Goal: Information Seeking & Learning: Learn about a topic

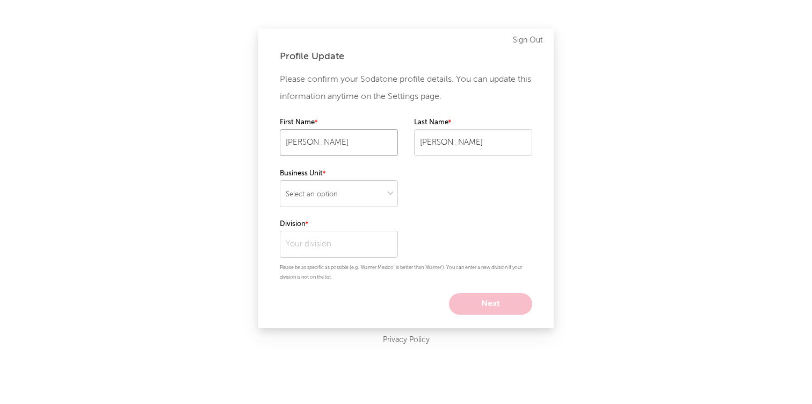
click at [377, 150] on input "[PERSON_NAME]" at bounding box center [339, 142] width 118 height 27
click at [357, 196] on select "Select an option" at bounding box center [339, 193] width 118 height 27
select select "recorded_music"
click at [322, 236] on input "text" at bounding box center [339, 244] width 118 height 27
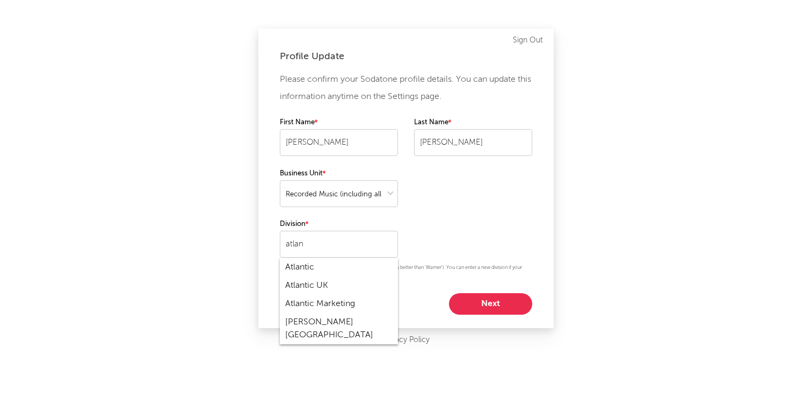
click at [321, 274] on div "Atlantic" at bounding box center [339, 267] width 118 height 18
type input "Atlantic"
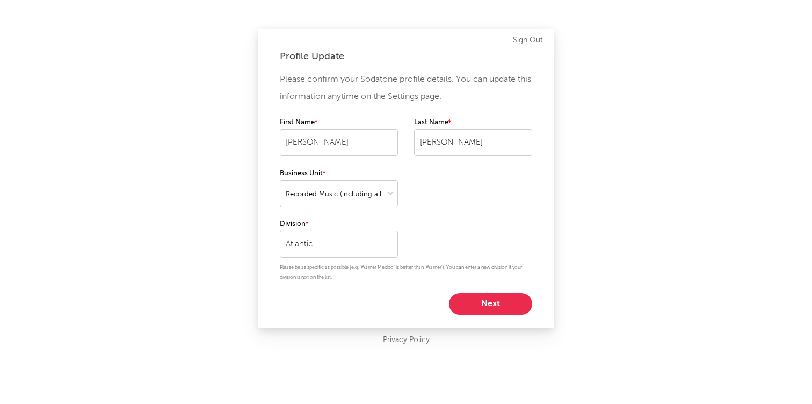
click at [486, 308] on button "Next" at bounding box center [490, 303] width 83 height 21
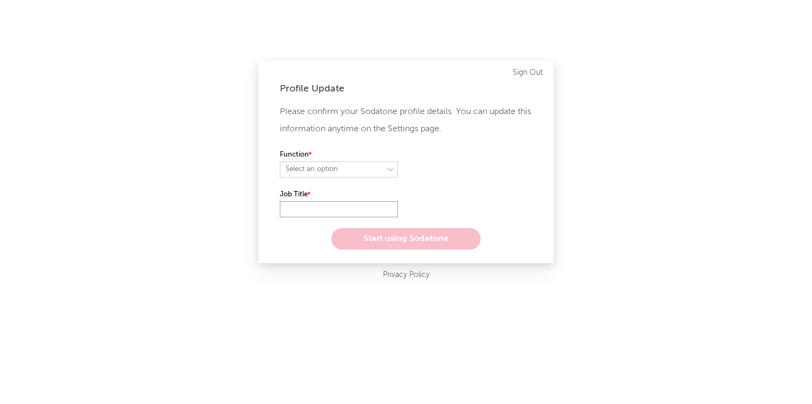
click at [321, 208] on input "text" at bounding box center [339, 209] width 118 height 16
click at [337, 166] on select "Select an option" at bounding box center [339, 169] width 118 height 16
select select "marketing"
click at [320, 203] on input "text" at bounding box center [339, 209] width 118 height 16
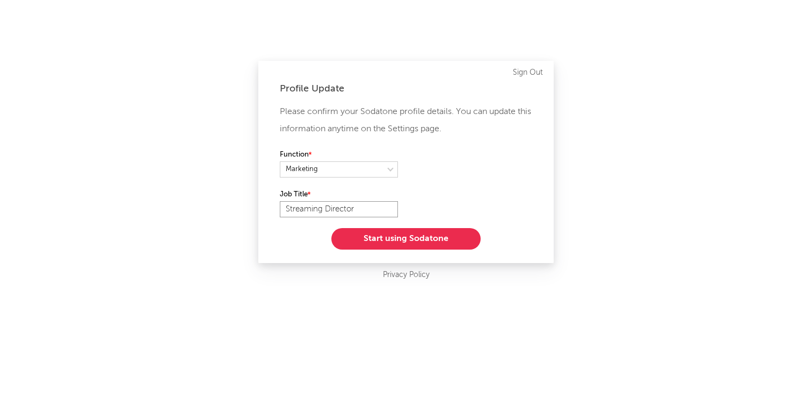
type input "Streaming Director"
click at [369, 239] on button "Start using Sodatone" at bounding box center [406, 238] width 149 height 21
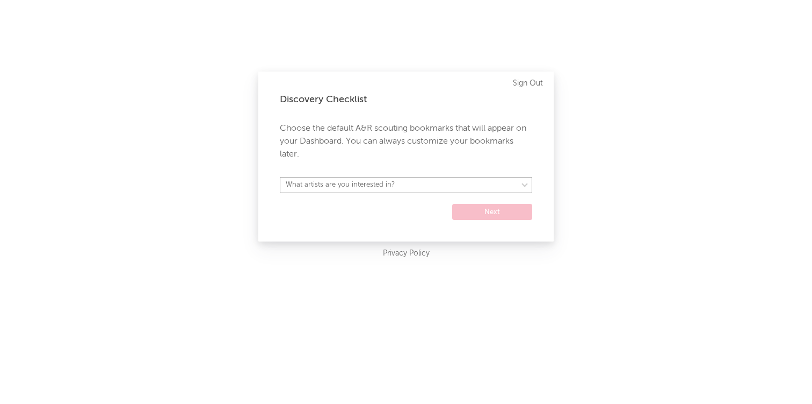
click at [350, 188] on select "What artists are you interested in? [GEOGRAPHIC_DATA] [GEOGRAPHIC_DATA] General…" at bounding box center [406, 185] width 253 height 16
select select "15"
click at [354, 138] on p "Choose the default A&R scouting bookmarks that will appear on your Dashboard. Y…" at bounding box center [406, 141] width 253 height 39
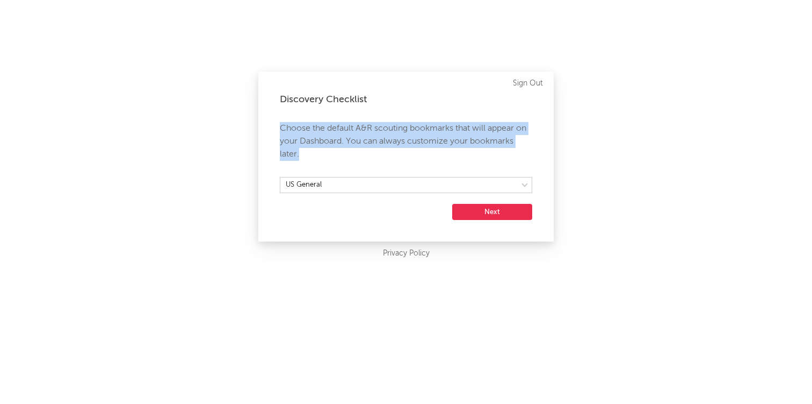
click at [354, 138] on p "Choose the default A&R scouting bookmarks that will appear on your Dashboard. Y…" at bounding box center [406, 141] width 253 height 39
click at [457, 171] on div "Discovery Checklist Choose the default A&R scouting bookmarks that will appear …" at bounding box center [406, 156] width 296 height 170
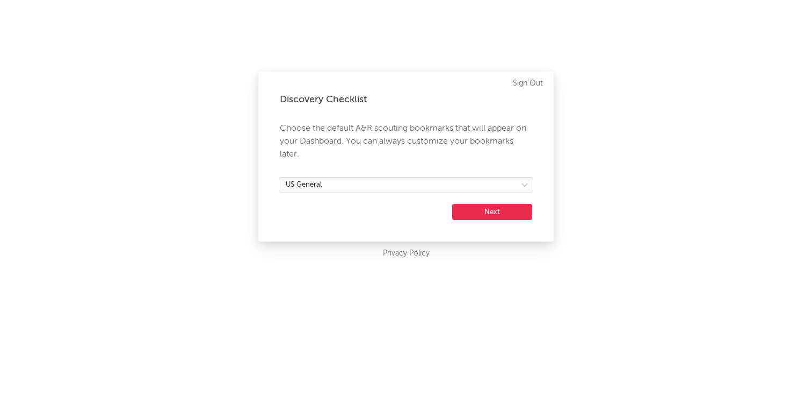
click at [493, 212] on button "Next" at bounding box center [492, 212] width 80 height 16
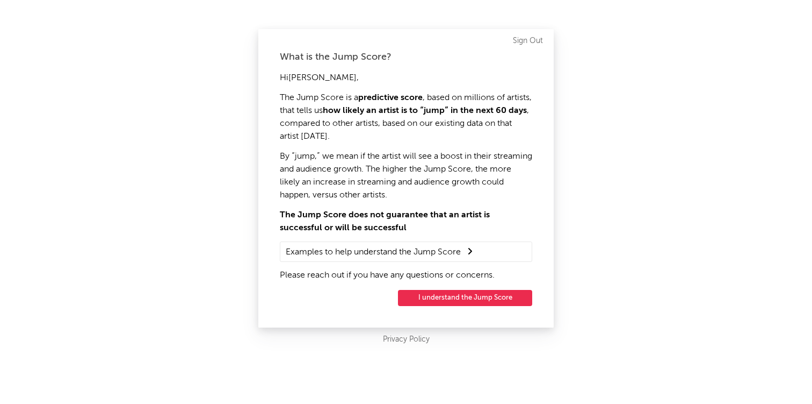
drag, startPoint x: 354, startPoint y: 106, endPoint x: 387, endPoint y: 131, distance: 41.8
click at [389, 130] on p "The Jump Score is a predictive score , based on millions of artists, that tells…" at bounding box center [406, 117] width 253 height 52
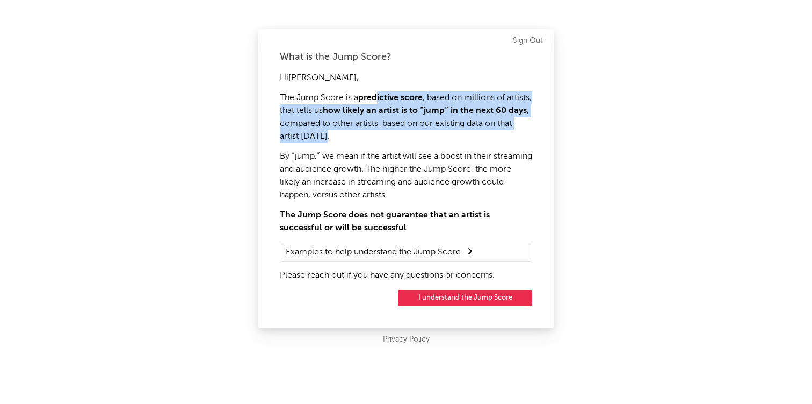
drag, startPoint x: 387, startPoint y: 131, endPoint x: 378, endPoint y: 102, distance: 30.9
click at [378, 102] on p "The Jump Score is a predictive score , based on millions of artists, that tells…" at bounding box center [406, 117] width 253 height 52
click at [378, 102] on strong "predictive score" at bounding box center [390, 98] width 64 height 9
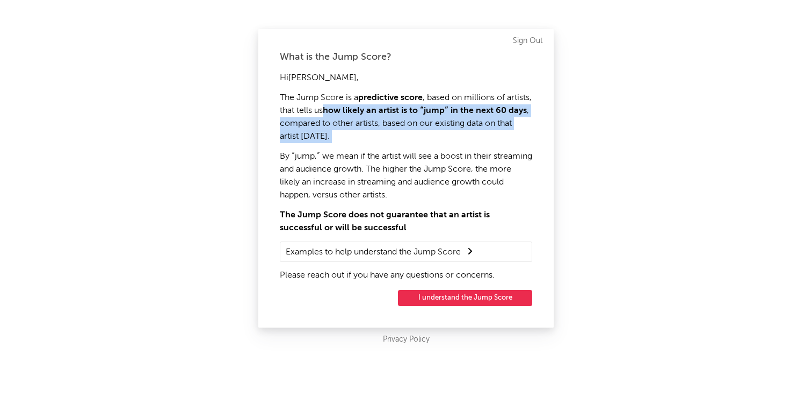
drag, startPoint x: 386, startPoint y: 134, endPoint x: 414, endPoint y: 155, distance: 34.2
click at [414, 155] on div "Hi [PERSON_NAME] , The Jump Score is a predictive score , based on millions of …" at bounding box center [406, 176] width 253 height 210
click at [414, 155] on p "By “jump,” we mean if the artist will see a boost in their streaming and audien…" at bounding box center [406, 176] width 253 height 52
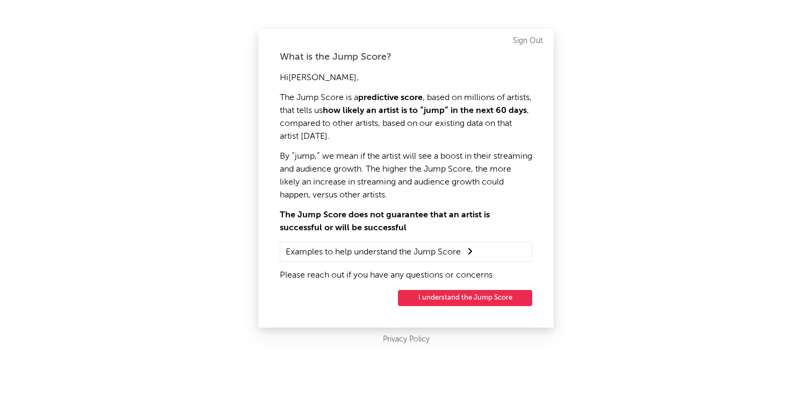
click at [403, 162] on p "By “jump,” we mean if the artist will see a boost in their streaming and audien…" at bounding box center [406, 176] width 253 height 52
click at [403, 164] on p "By “jump,” we mean if the artist will see a boost in their streaming and audien…" at bounding box center [406, 176] width 253 height 52
click at [457, 301] on button "I understand the Jump Score" at bounding box center [465, 298] width 134 height 16
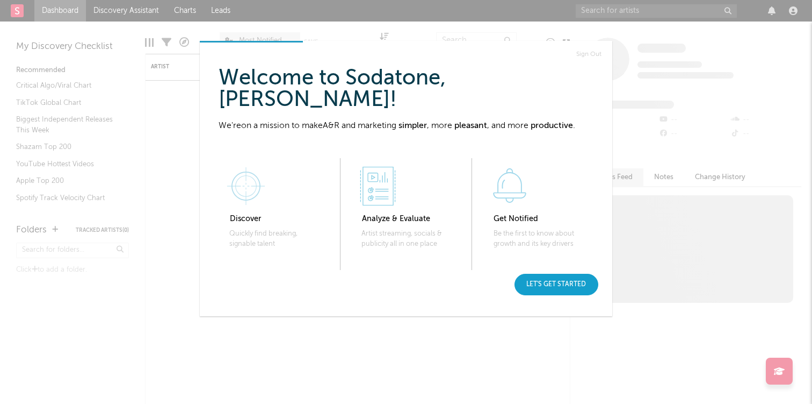
click at [585, 279] on div "Let's get started" at bounding box center [557, 284] width 84 height 21
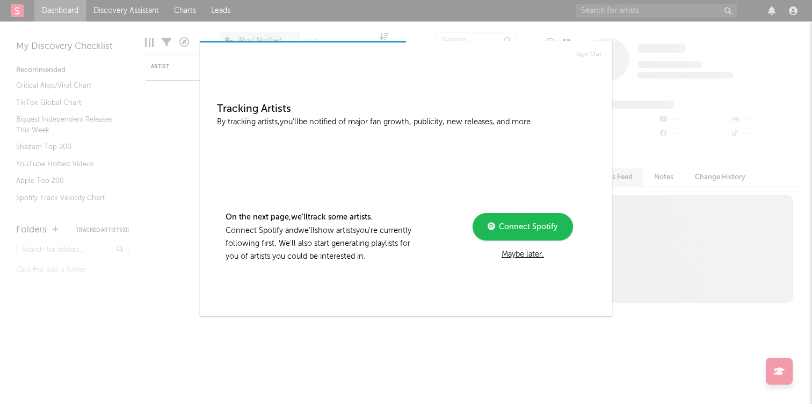
click at [530, 256] on div "Maybe later." at bounding box center [523, 254] width 145 height 13
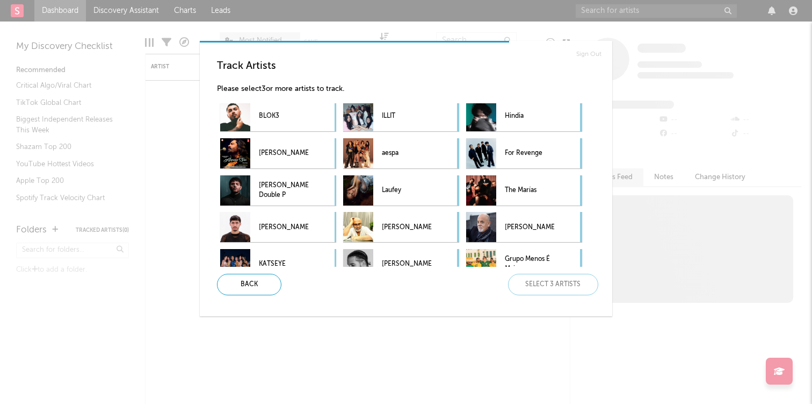
scroll to position [2, 0]
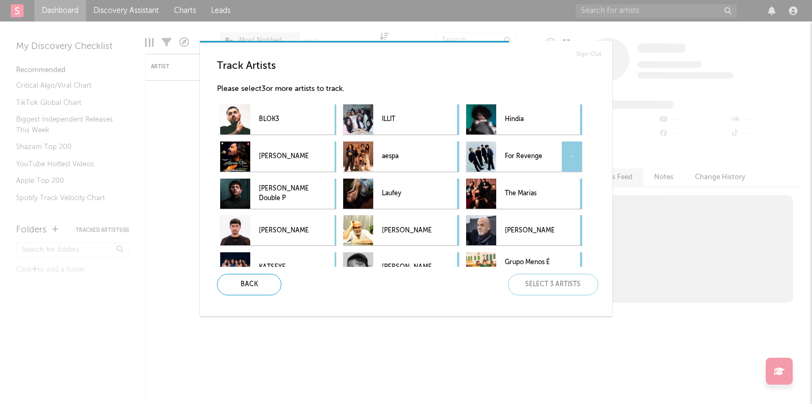
click at [538, 150] on p "For Revenge" at bounding box center [529, 157] width 49 height 24
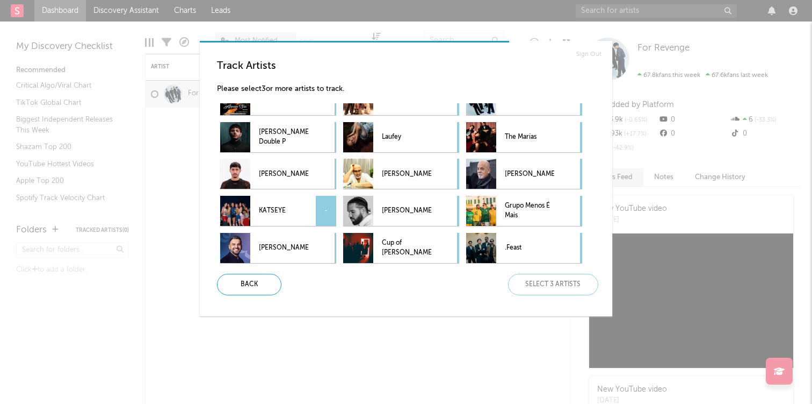
scroll to position [0, 0]
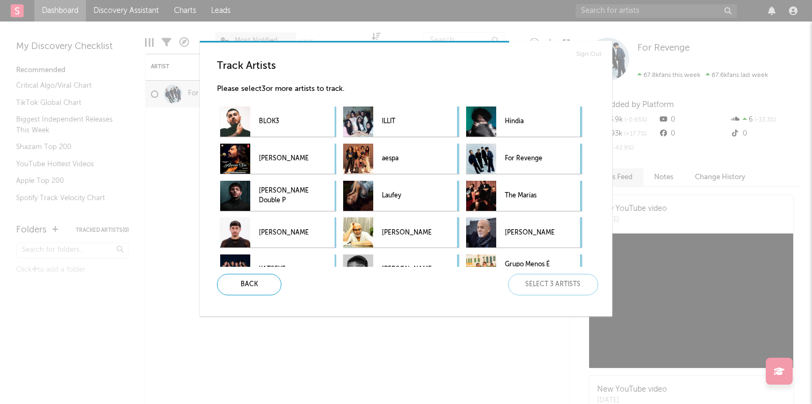
click at [535, 282] on div "Back Select 3 artists" at bounding box center [403, 284] width 390 height 21
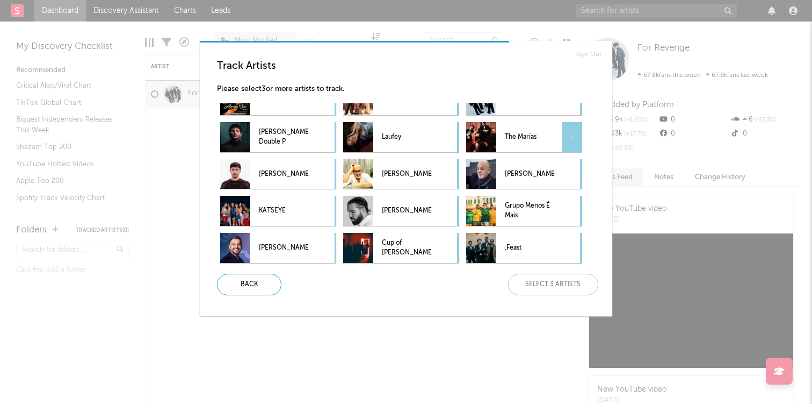
click at [483, 134] on div at bounding box center [481, 137] width 30 height 30
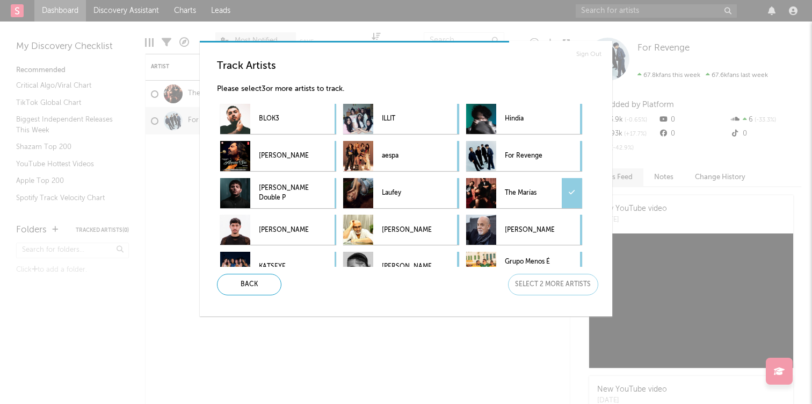
scroll to position [0, 0]
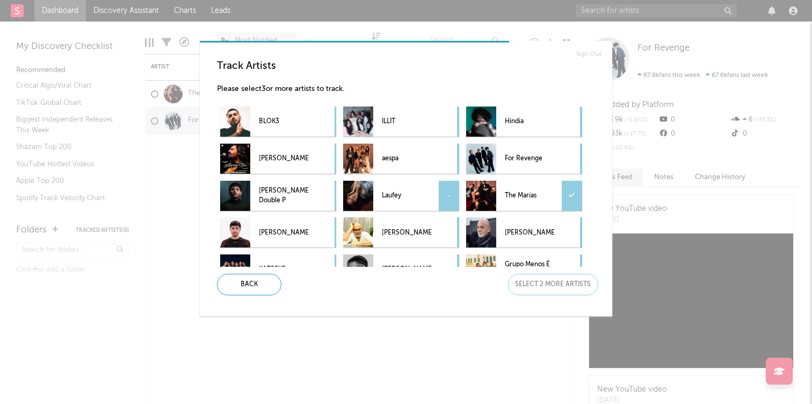
click at [398, 192] on p "Laufey" at bounding box center [406, 196] width 49 height 24
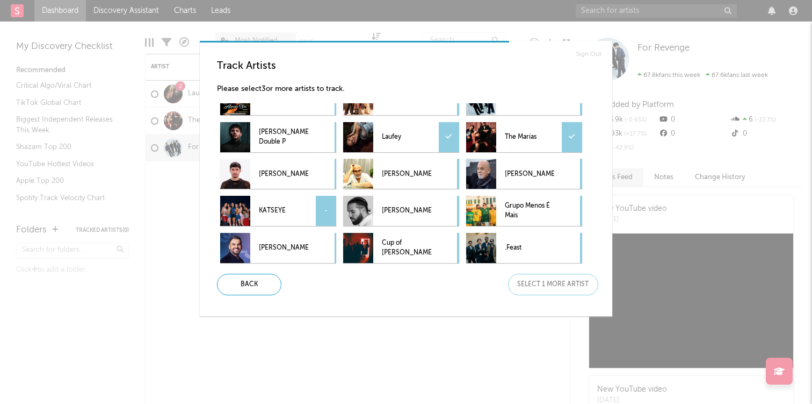
click at [300, 208] on p "KATSEYE" at bounding box center [283, 211] width 49 height 24
click at [534, 285] on div "Next" at bounding box center [553, 284] width 90 height 21
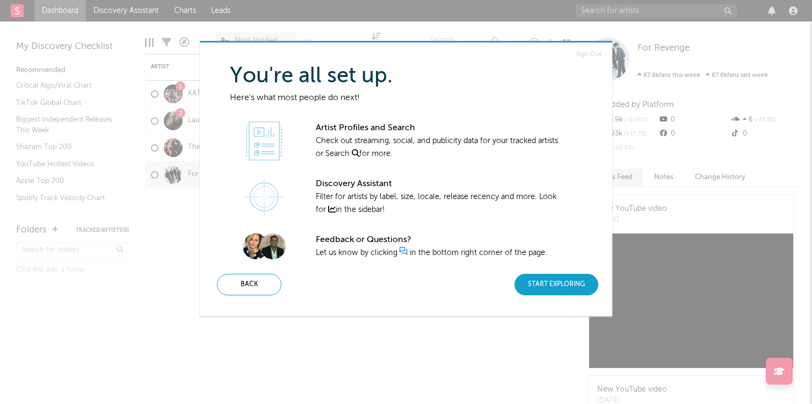
click at [535, 282] on div "Start Exploring" at bounding box center [557, 284] width 84 height 21
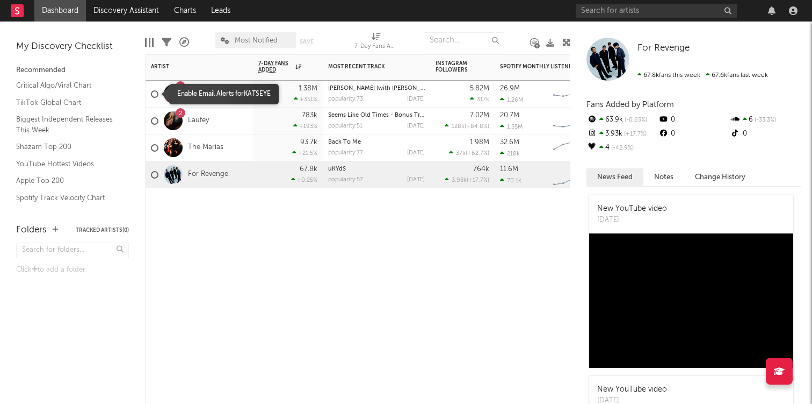
click at [155, 95] on div at bounding box center [155, 94] width 8 height 8
click at [151, 95] on input "checkbox" at bounding box center [151, 94] width 0 height 10
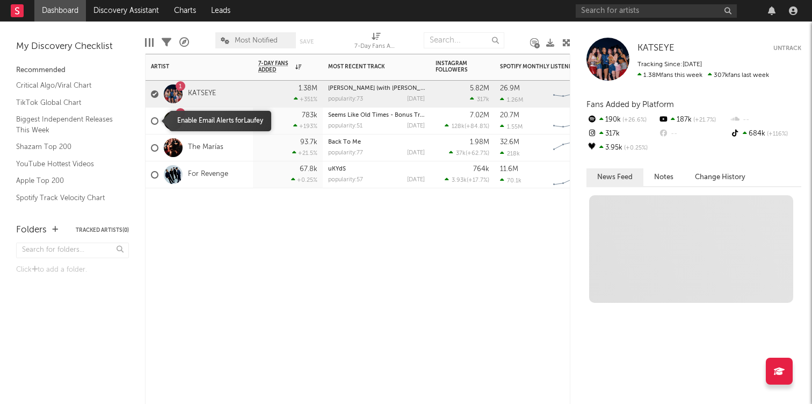
click at [155, 113] on span at bounding box center [155, 120] width 8 height 31
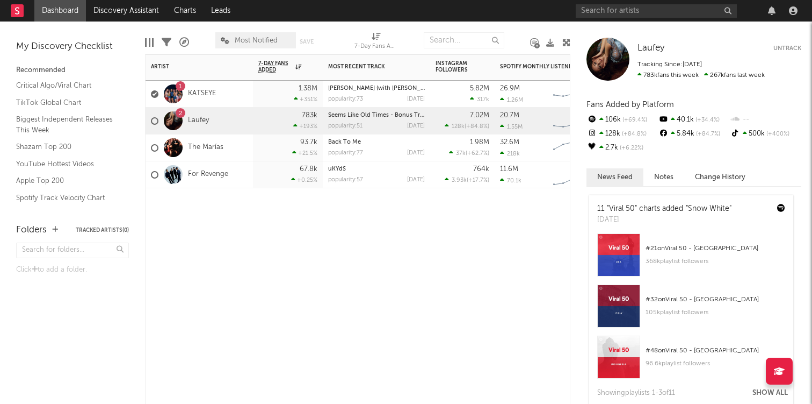
click at [153, 90] on div at bounding box center [155, 94] width 8 height 8
click at [151, 90] on input "checkbox" at bounding box center [151, 94] width 0 height 10
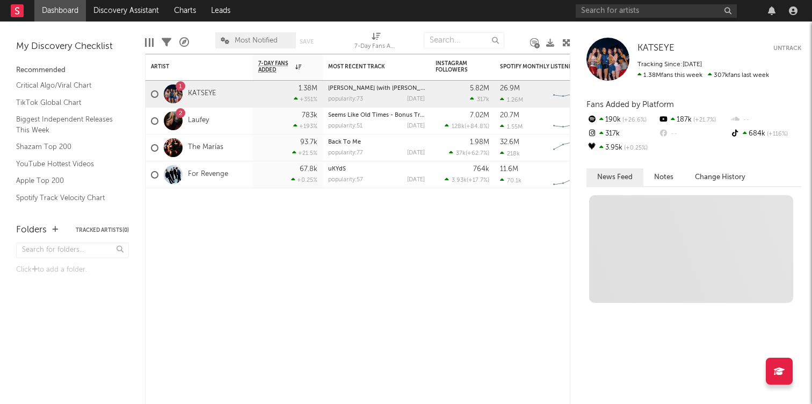
click at [788, 45] on button "Untrack" at bounding box center [788, 48] width 28 height 11
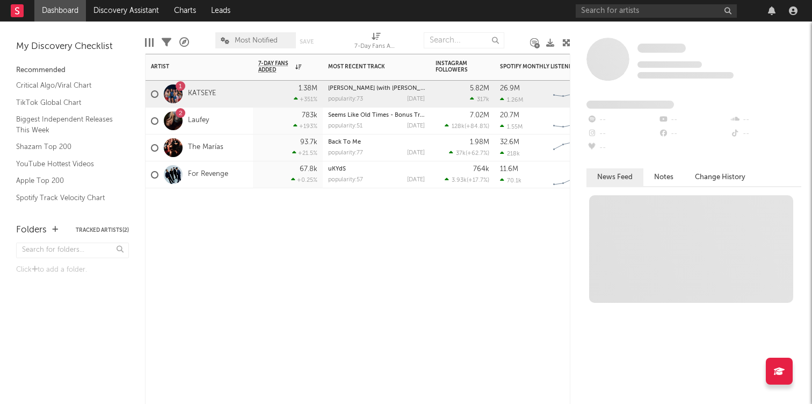
click at [220, 123] on div "2 Laufey" at bounding box center [199, 120] width 107 height 27
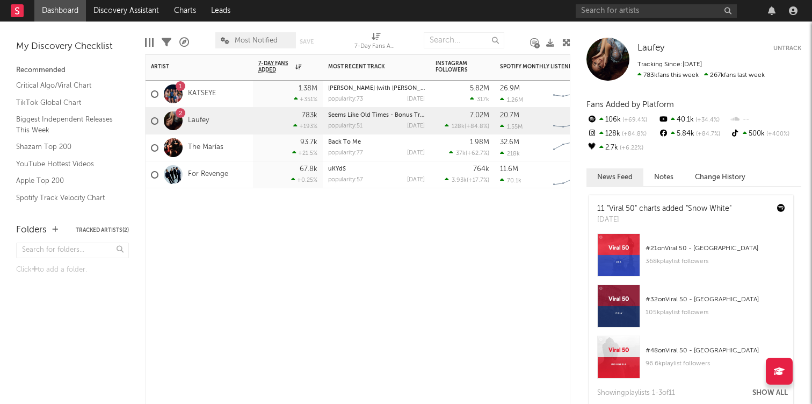
click at [793, 46] on button "Untrack" at bounding box center [788, 48] width 28 height 11
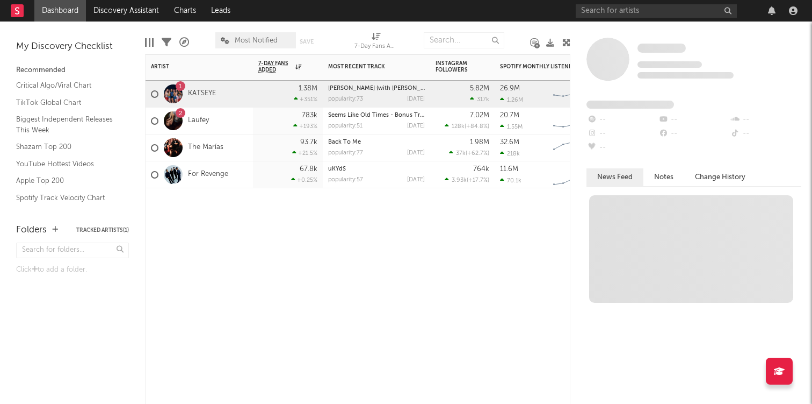
click at [234, 150] on div "The Marías" at bounding box center [199, 147] width 107 height 27
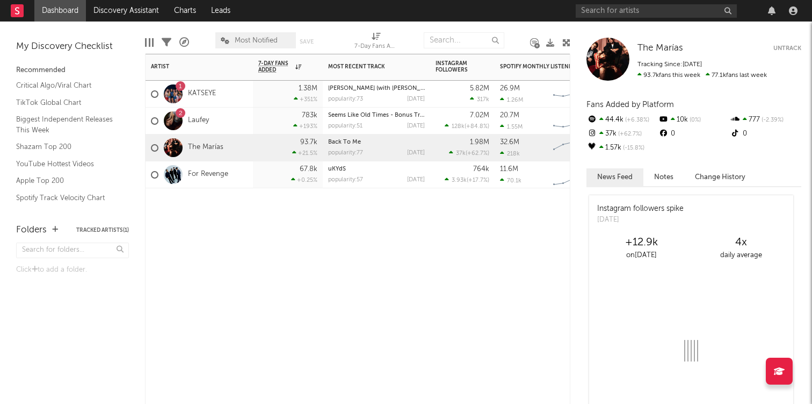
click at [792, 49] on button "Untrack" at bounding box center [788, 48] width 28 height 11
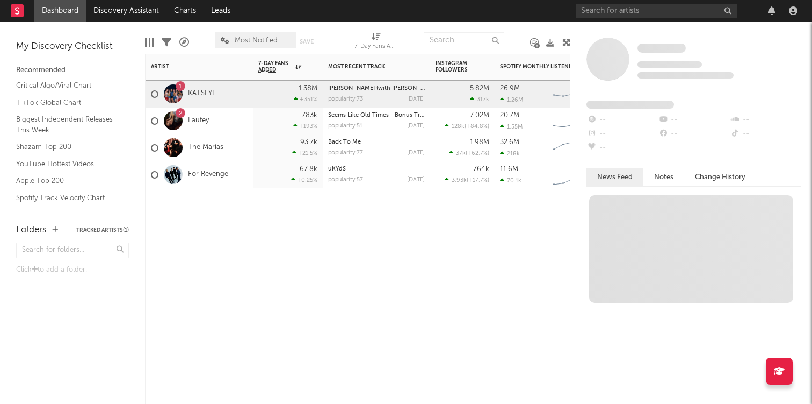
click at [257, 176] on div "67.8k +0.25 %" at bounding box center [288, 174] width 70 height 27
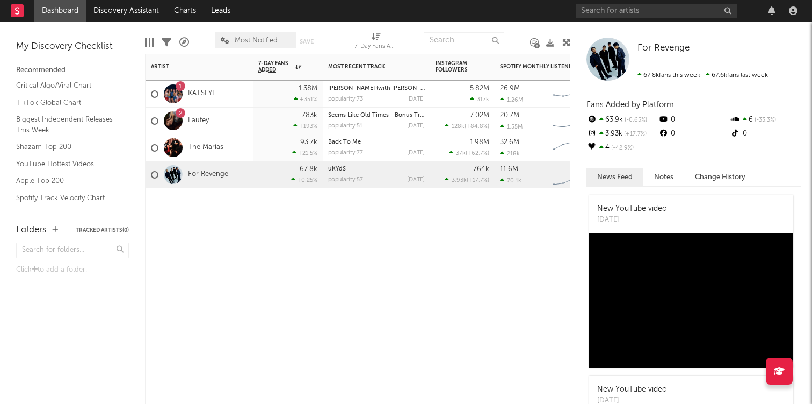
click at [285, 242] on div "Artist Notifications 7-Day Fans Added WoW % Change Most Recent Track Popularity…" at bounding box center [358, 229] width 426 height 350
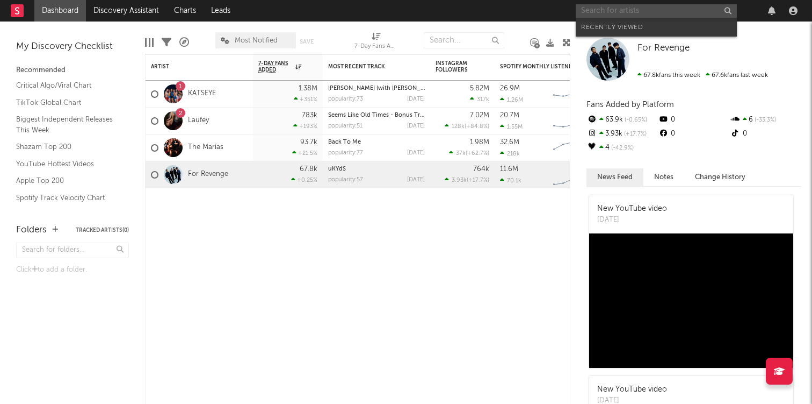
click at [624, 8] on input "text" at bounding box center [656, 10] width 161 height 13
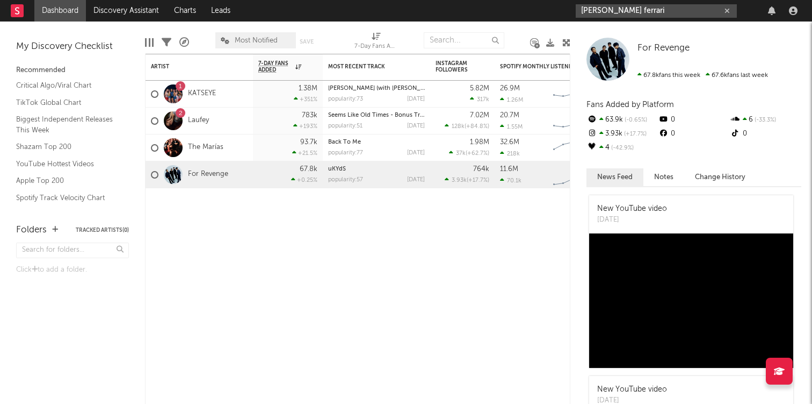
type input "[PERSON_NAME] ferrari"
click at [453, 48] on input "text" at bounding box center [464, 40] width 81 height 16
paste input "[PERSON_NAME] ferrari"
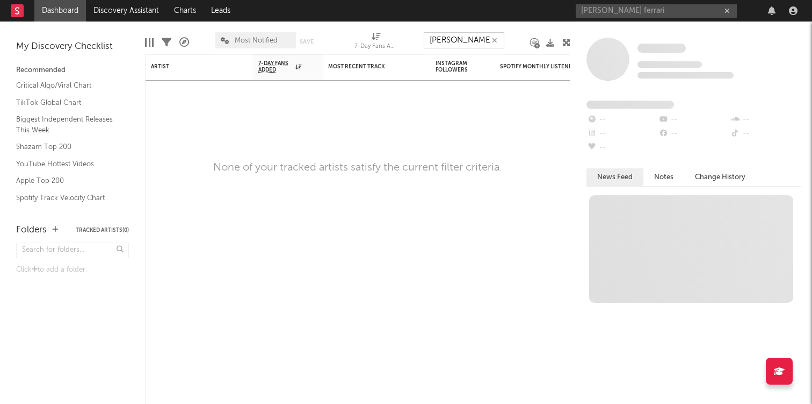
type input "[PERSON_NAME] ferrari"
click at [660, 16] on input "[PERSON_NAME] ferrari" at bounding box center [656, 10] width 161 height 13
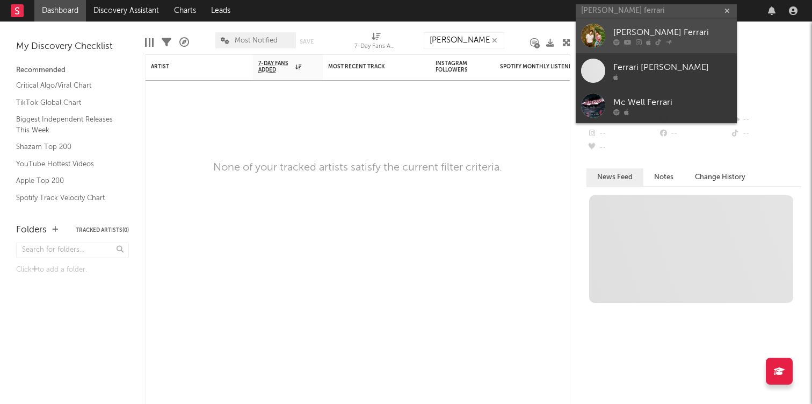
click at [639, 30] on div "[PERSON_NAME] Ferrari" at bounding box center [673, 32] width 118 height 13
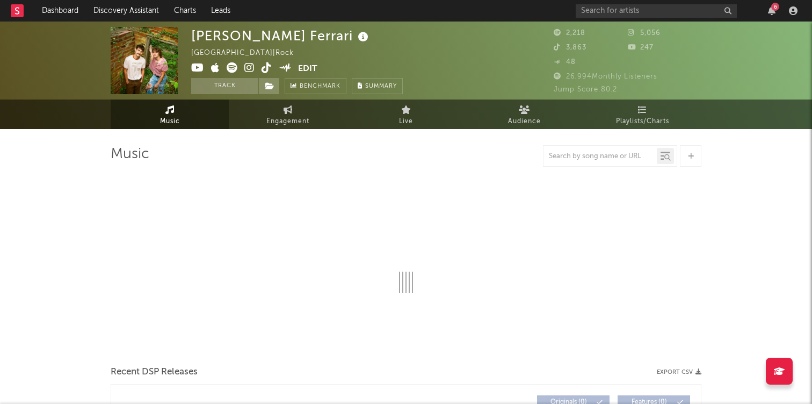
select select "6m"
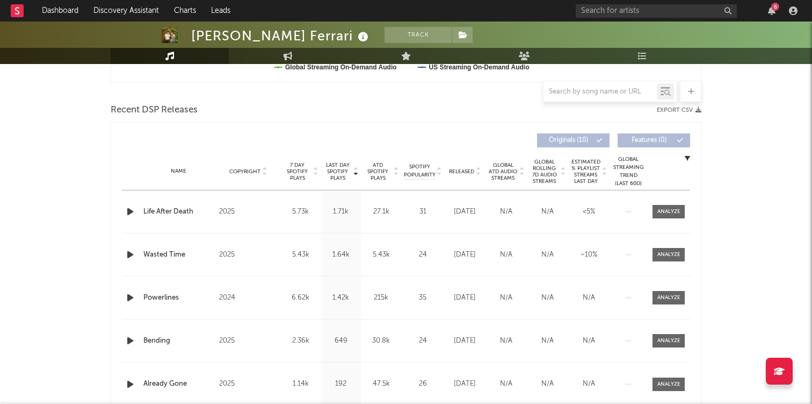
scroll to position [351, 0]
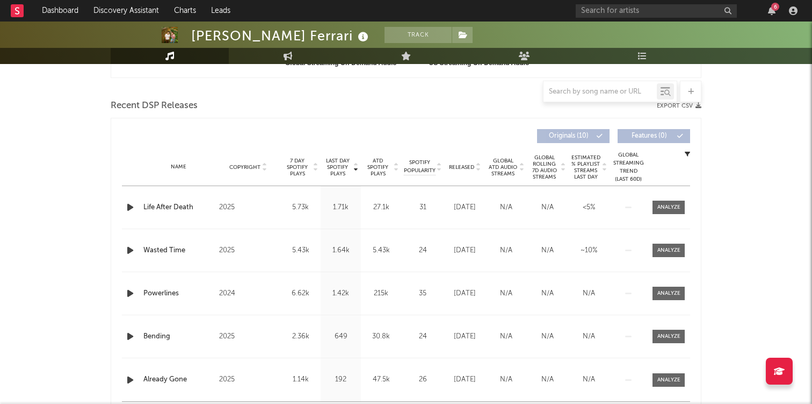
click at [175, 206] on div "Life After Death" at bounding box center [178, 207] width 70 height 11
click at [665, 210] on div at bounding box center [669, 207] width 23 height 8
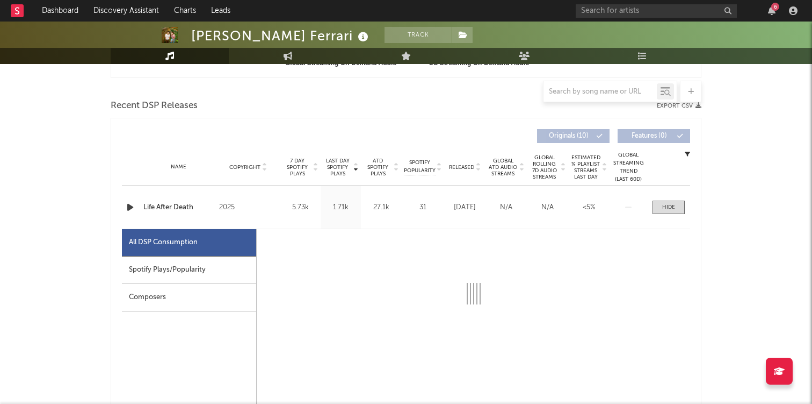
select select "1w"
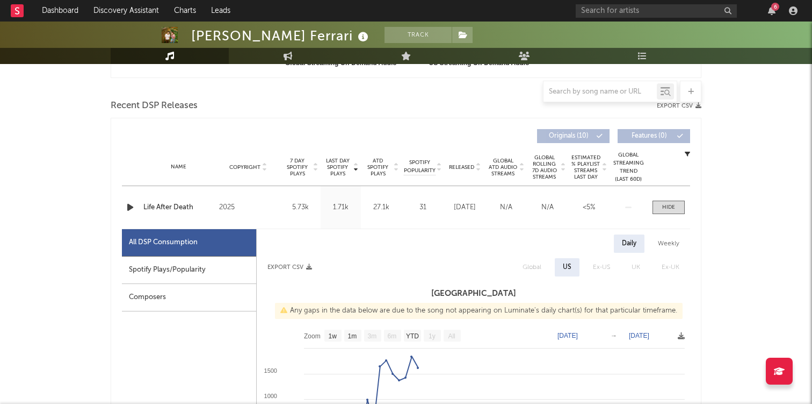
click at [180, 272] on div "Spotify Plays/Popularity" at bounding box center [189, 269] width 134 height 27
select select "1w"
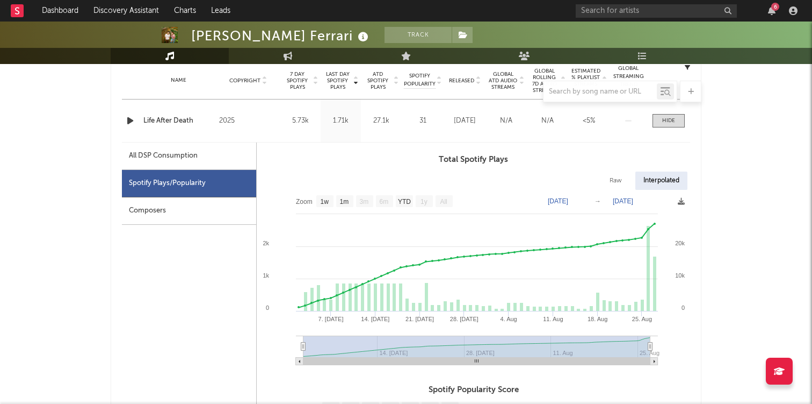
scroll to position [441, 0]
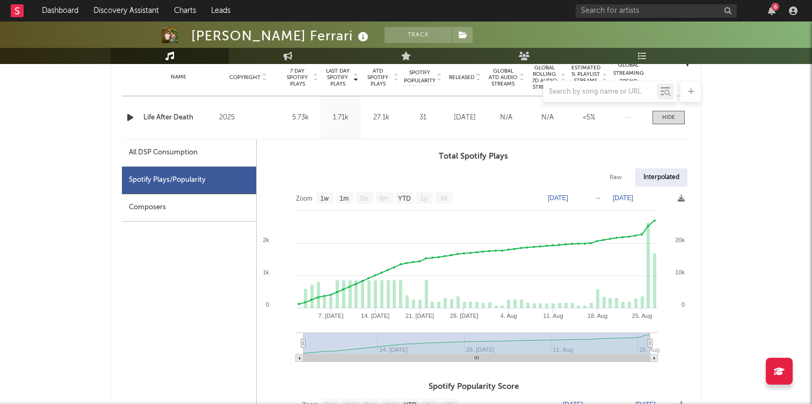
click at [177, 217] on div "Composers" at bounding box center [189, 207] width 134 height 27
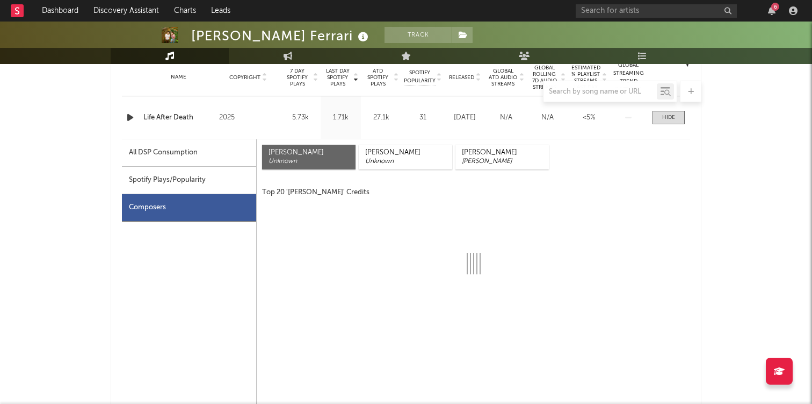
click at [164, 145] on div "All DSP Consumption" at bounding box center [189, 152] width 134 height 27
select select "1w"
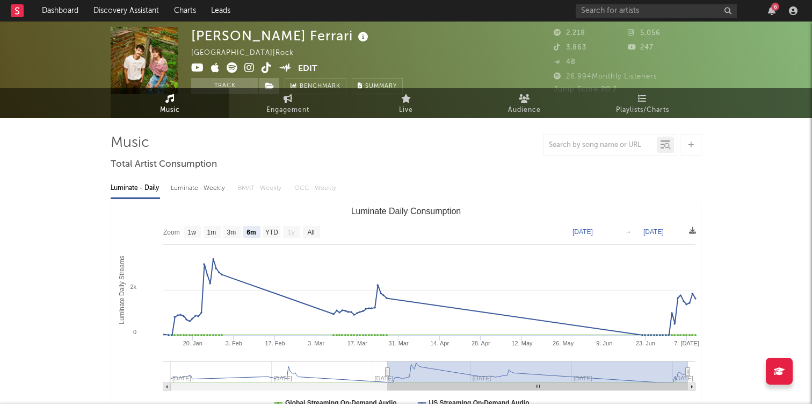
scroll to position [0, 0]
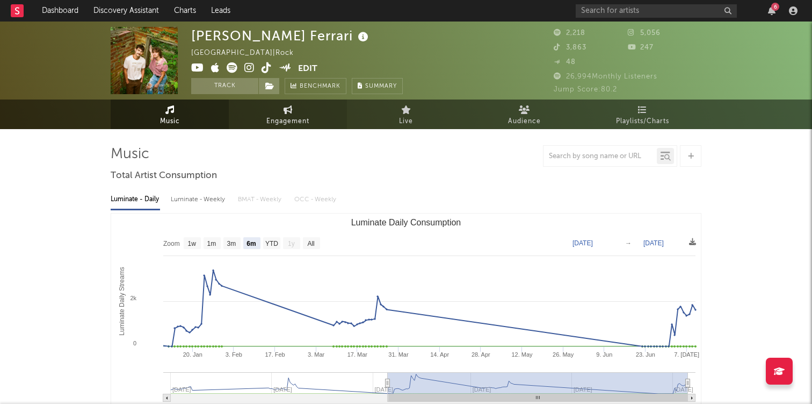
click at [284, 118] on span "Engagement" at bounding box center [288, 121] width 43 height 13
select select "1w"
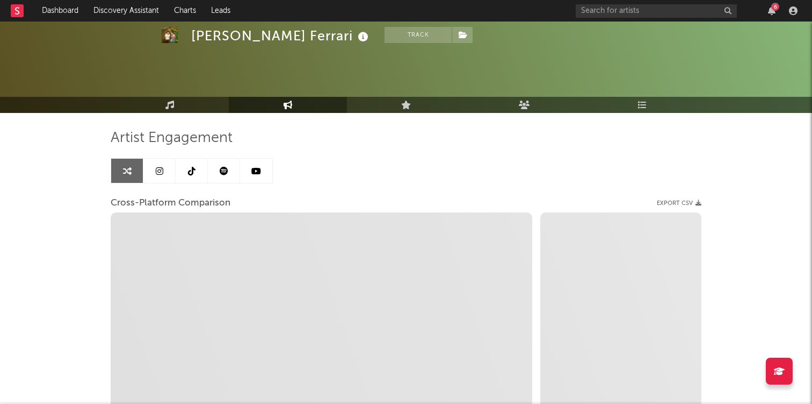
scroll to position [13, 0]
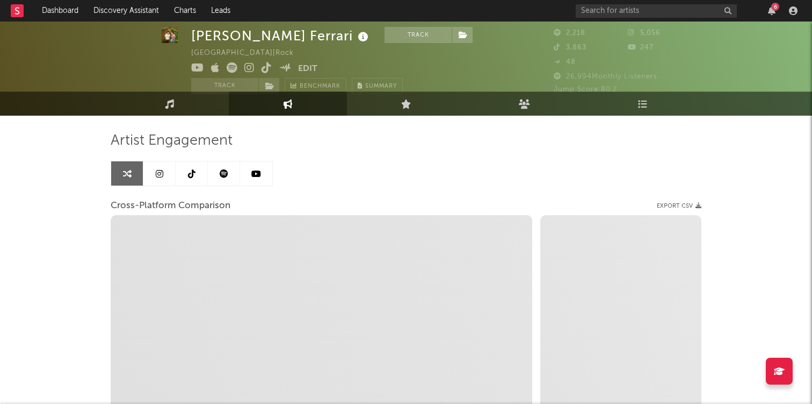
select select "1m"
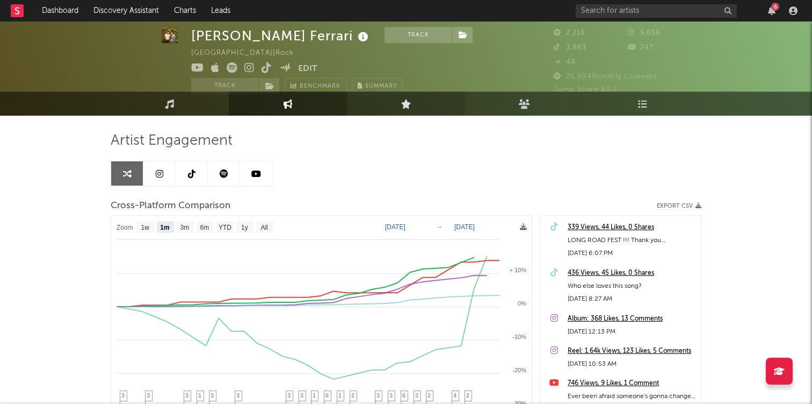
click at [421, 108] on link "Live" at bounding box center [406, 103] width 118 height 24
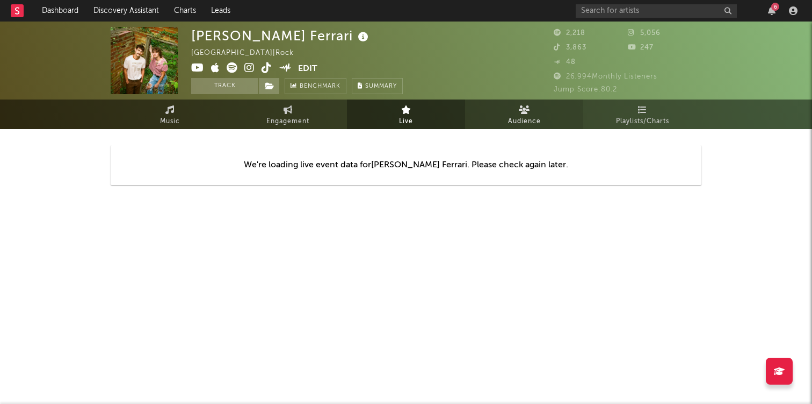
click at [546, 123] on link "Audience" at bounding box center [524, 114] width 118 height 30
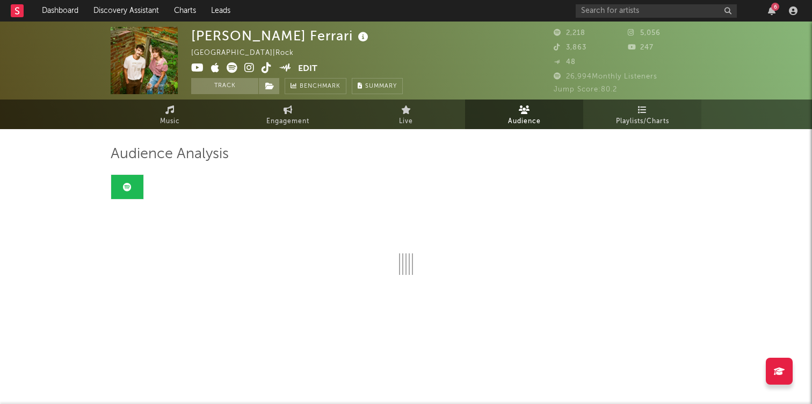
click at [656, 120] on span "Playlists/Charts" at bounding box center [642, 121] width 53 height 13
